Goal: Information Seeking & Learning: Learn about a topic

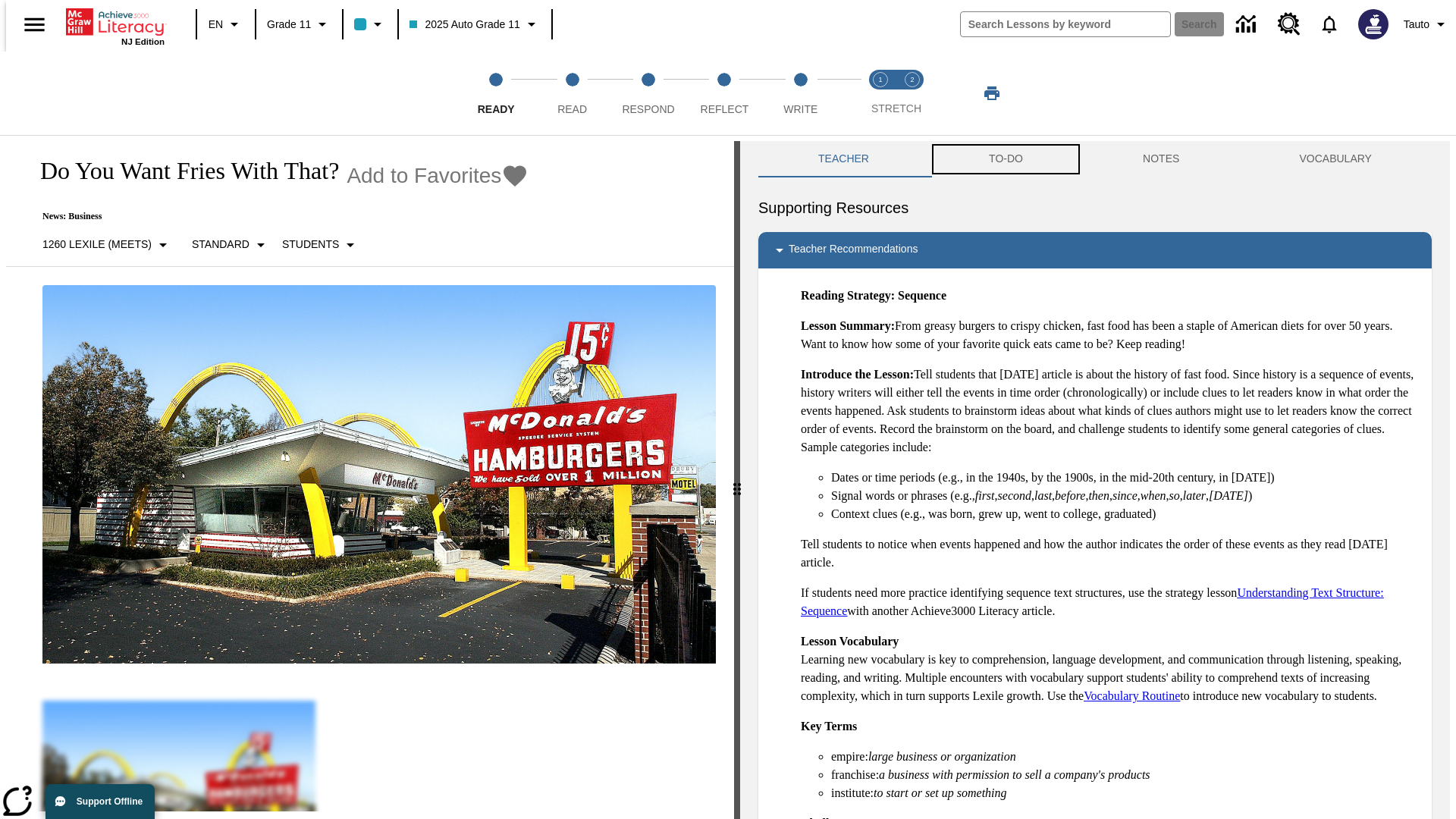
click at [1005, 160] on button "TO-DO" at bounding box center [1005, 159] width 154 height 37
